Goal: Task Accomplishment & Management: Find specific page/section

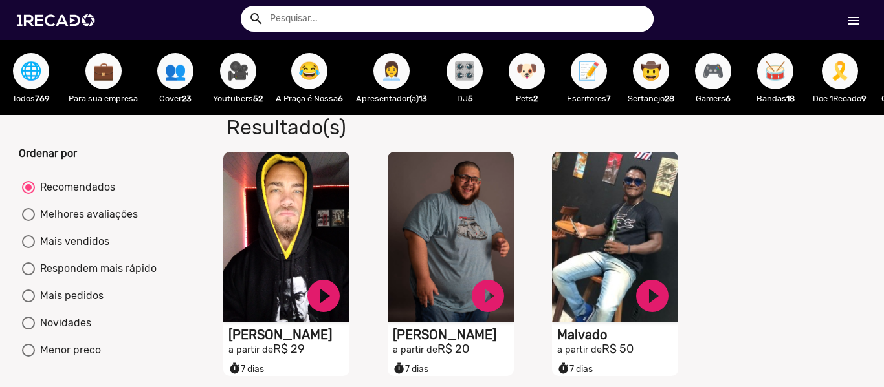
click at [848, 27] on mat-icon "menu" at bounding box center [854, 21] width 16 height 16
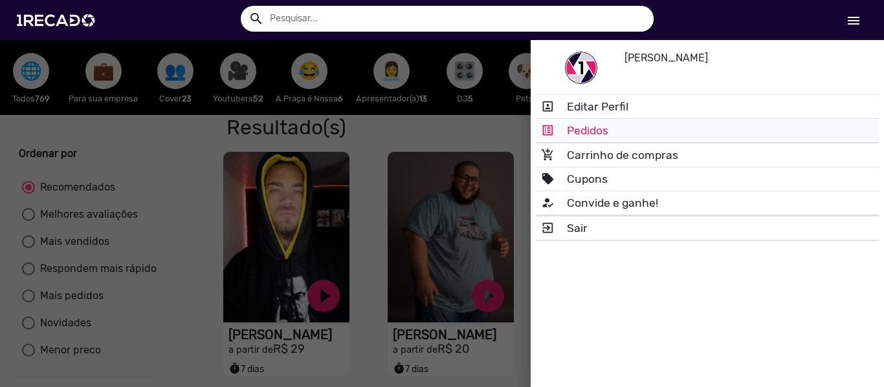
click at [598, 127] on link "list_alt Pedidos" at bounding box center [707, 130] width 343 height 23
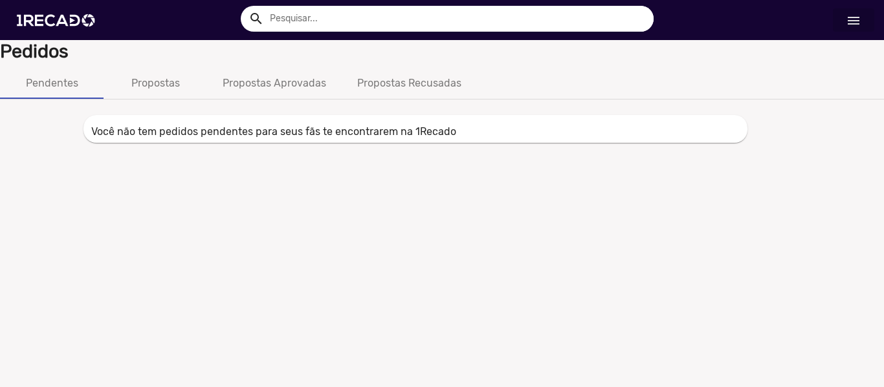
click at [855, 25] on mat-icon "menu" at bounding box center [854, 21] width 16 height 16
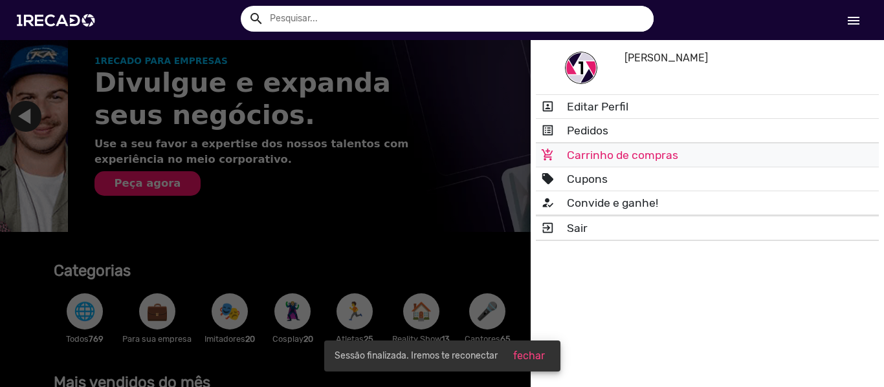
scroll to position [0, 874]
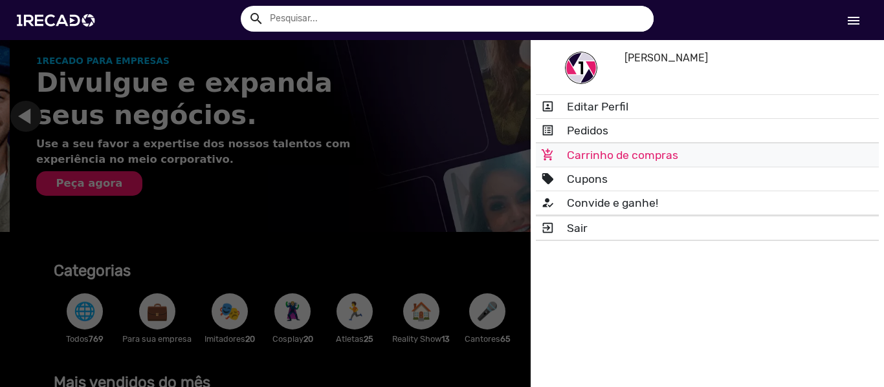
click at [589, 160] on link "add_shopping_cart Carrinho de compras" at bounding box center [707, 155] width 343 height 23
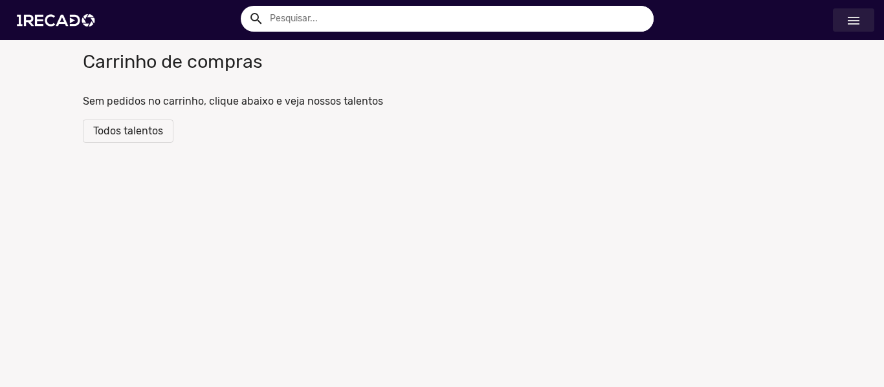
click at [846, 23] on mat-icon "menu" at bounding box center [854, 21] width 16 height 16
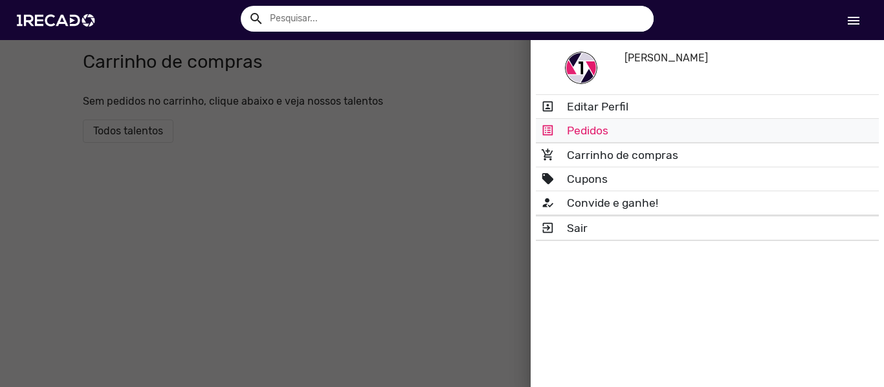
click at [596, 123] on link "list_alt Pedidos" at bounding box center [707, 130] width 343 height 23
